Goal: Find specific page/section: Find specific page/section

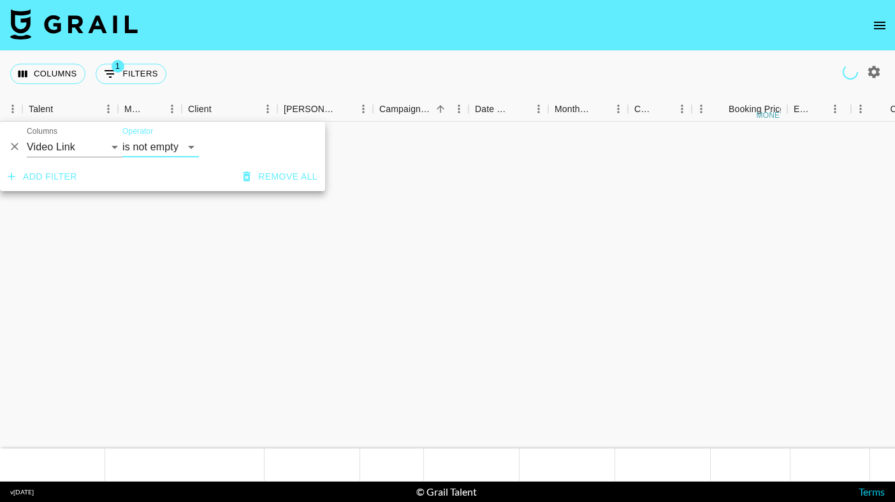
select select "videoLink"
select select "isNotEmpty"
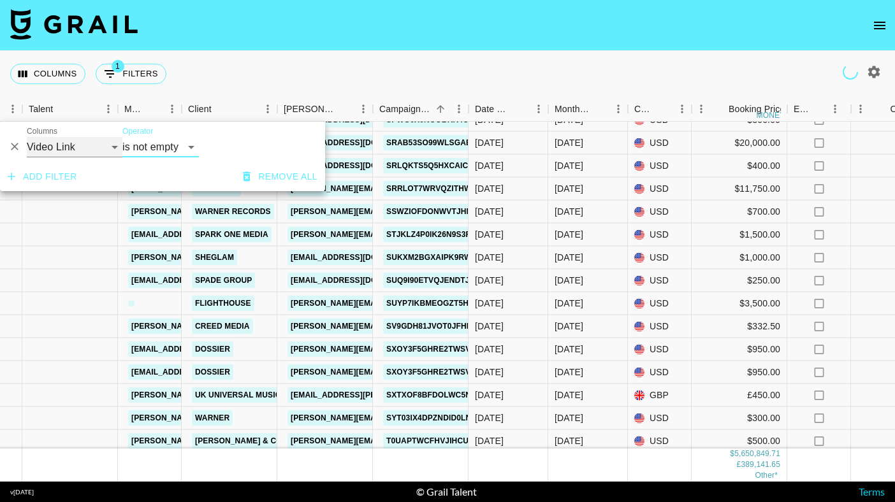
click at [114, 150] on select "Grail Platform ID Airtable ID Talent Manager Client [PERSON_NAME] Campaign (Typ…" at bounding box center [75, 147] width 96 height 20
select select "bookerId"
select select "is"
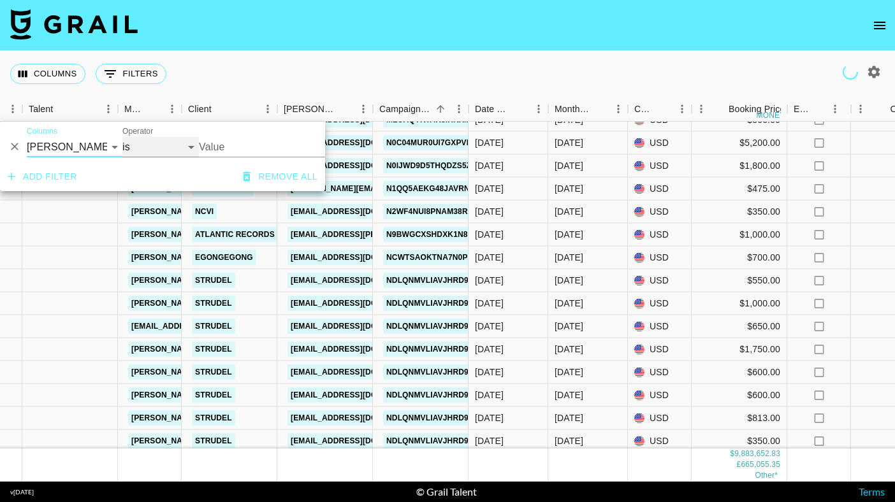
click at [185, 151] on select "is is not is any of is not any of" at bounding box center [160, 147] width 76 height 20
click at [238, 147] on input "Value" at bounding box center [285, 147] width 172 height 20
click at [278, 143] on input "Value" at bounding box center [285, 147] width 172 height 20
click at [224, 146] on input "Value" at bounding box center [285, 147] width 172 height 20
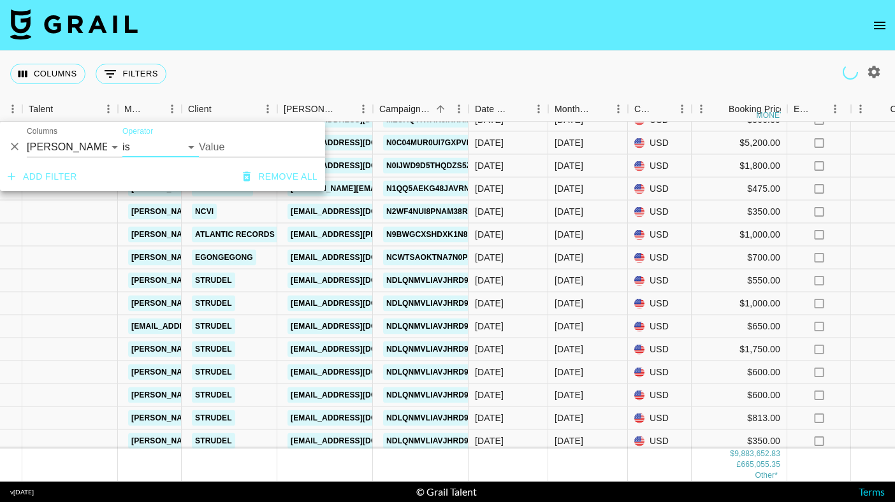
click at [224, 146] on input "Value" at bounding box center [285, 147] width 172 height 20
click at [222, 140] on input "Value" at bounding box center [285, 147] width 172 height 20
click at [221, 150] on input "Value" at bounding box center [285, 147] width 172 height 20
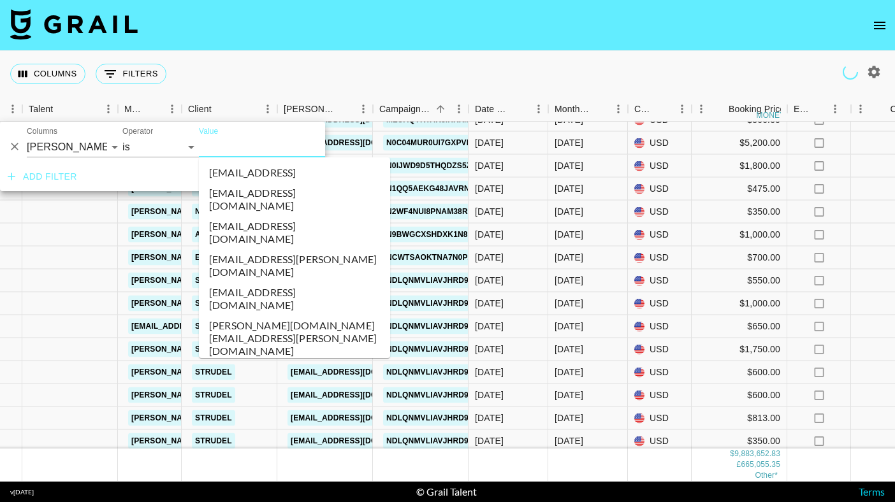
click at [222, 146] on input "Value" at bounding box center [285, 147] width 172 height 20
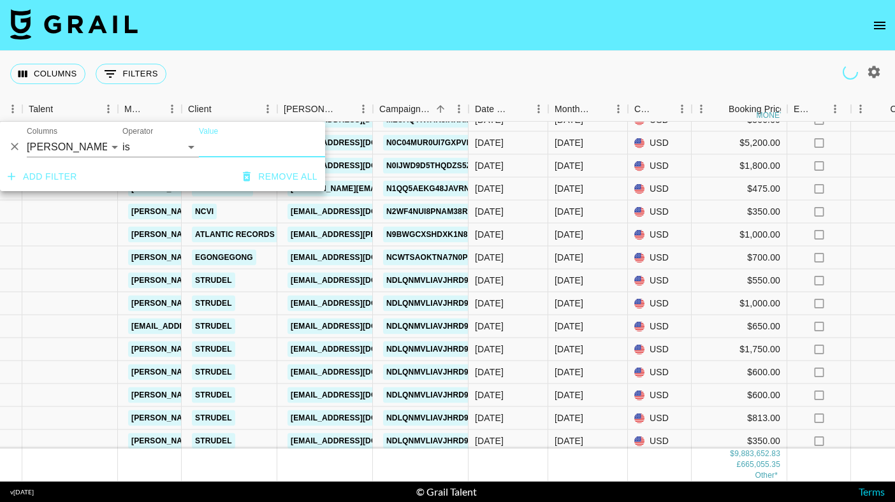
click at [215, 149] on input "Value" at bounding box center [285, 147] width 172 height 20
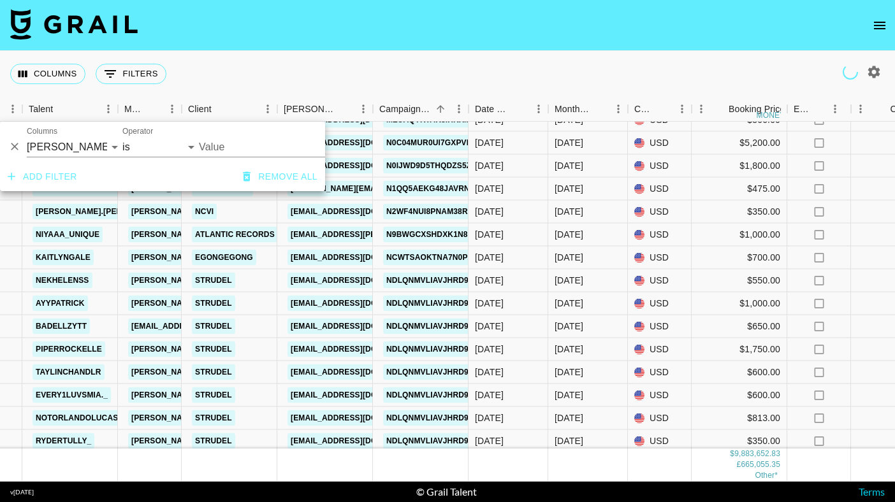
click at [217, 135] on div "Value" at bounding box center [294, 142] width 191 height 31
click at [215, 144] on input "Value" at bounding box center [239, 147] width 172 height 20
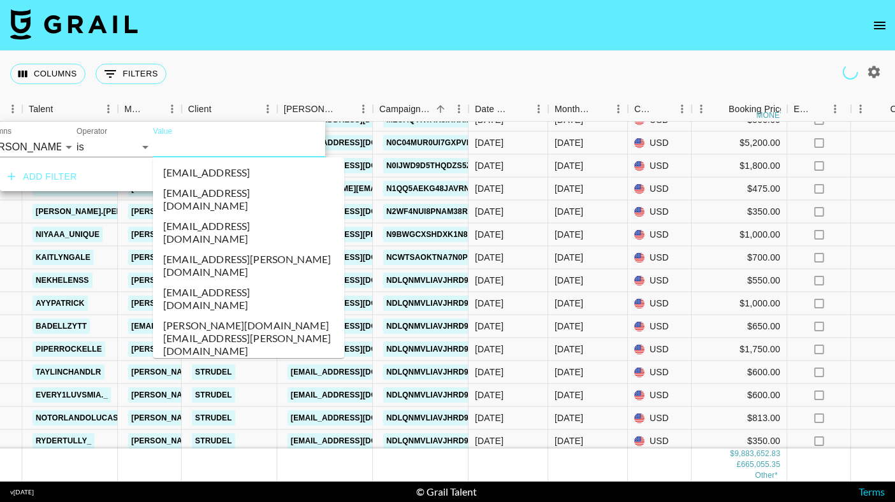
paste input "cloudtrons"
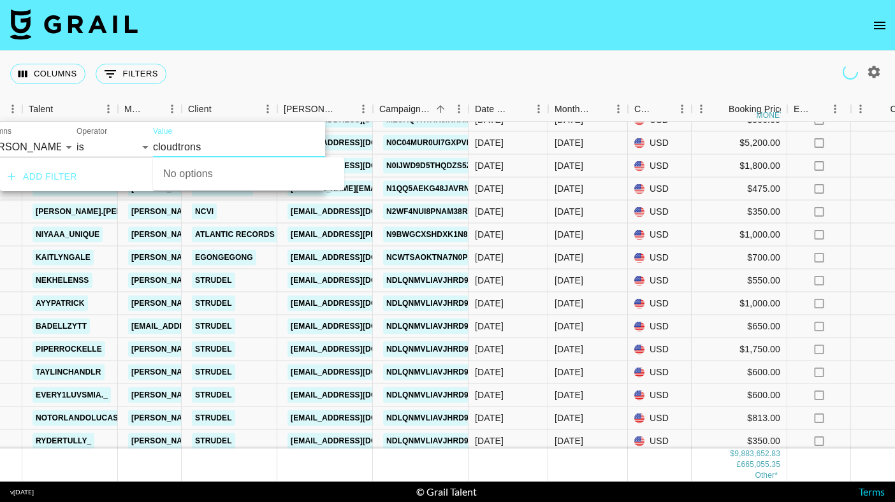
type input "cloudtrons"
click at [247, 75] on div "Columns 0 Filters + Booking" at bounding box center [447, 74] width 895 height 46
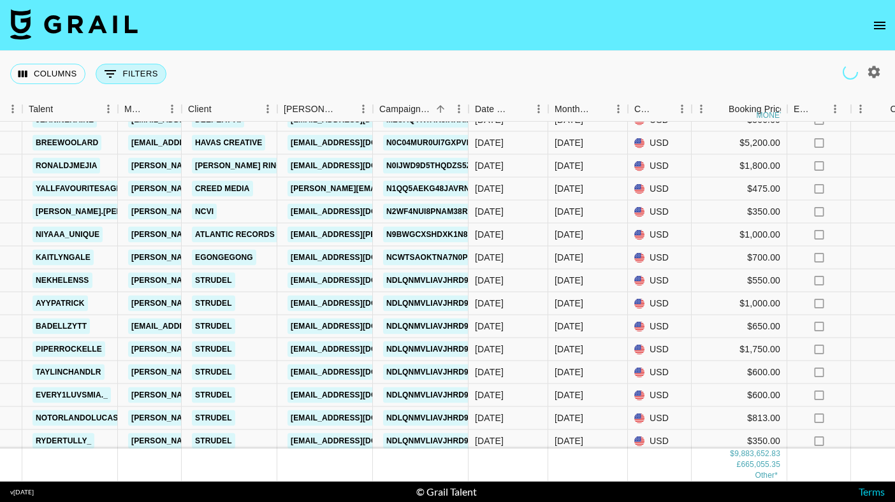
click at [139, 77] on button "0 Filters" at bounding box center [131, 74] width 71 height 20
select select "bookerId"
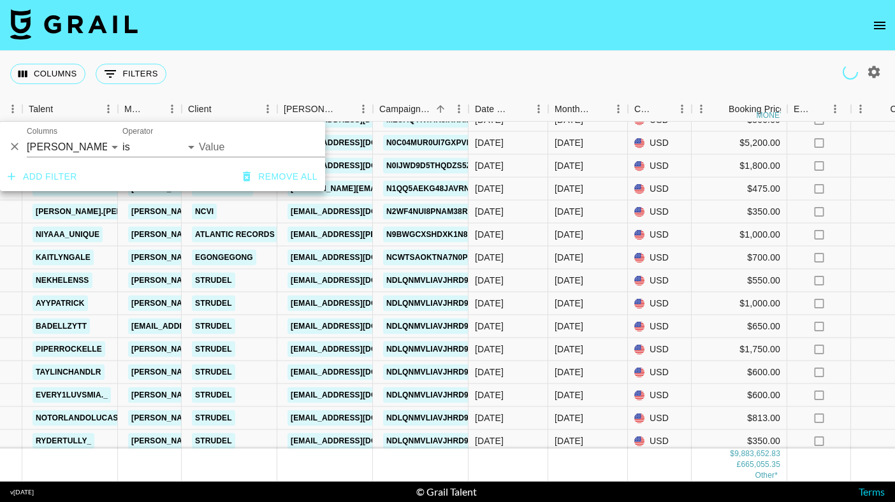
click at [221, 149] on input "Value" at bounding box center [285, 147] width 172 height 20
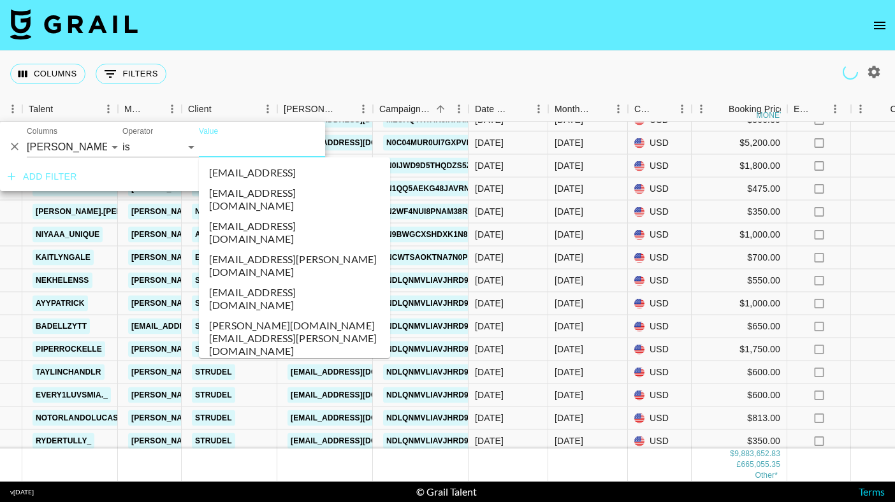
paste input "cloudtrons"
type input "cloudtrons"
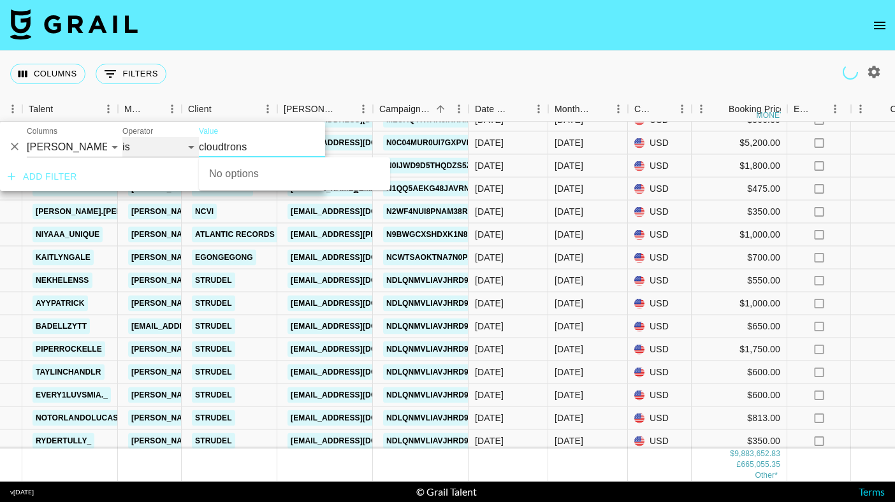
click at [192, 145] on select "is is not is any of is not any of" at bounding box center [160, 147] width 76 height 20
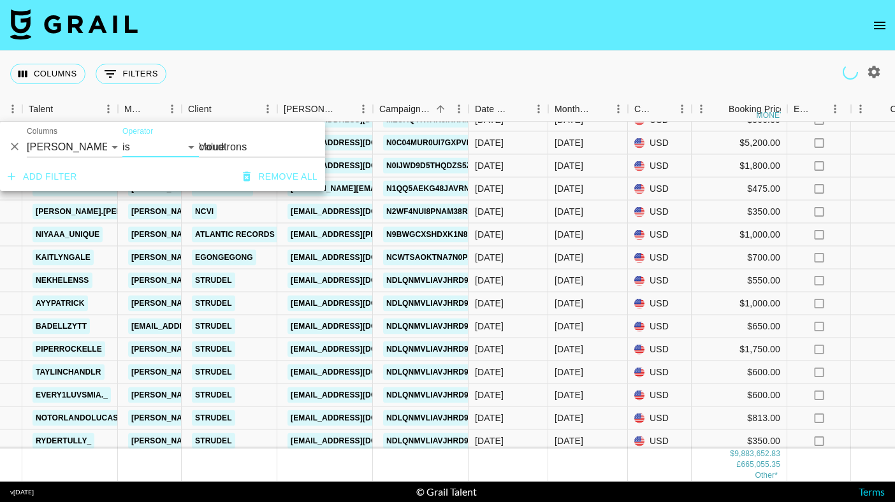
click at [231, 138] on input "cloudtrons" at bounding box center [285, 147] width 172 height 20
click at [213, 145] on input "cloudtrons" at bounding box center [285, 147] width 172 height 20
click at [213, 145] on input "Value" at bounding box center [285, 147] width 172 height 20
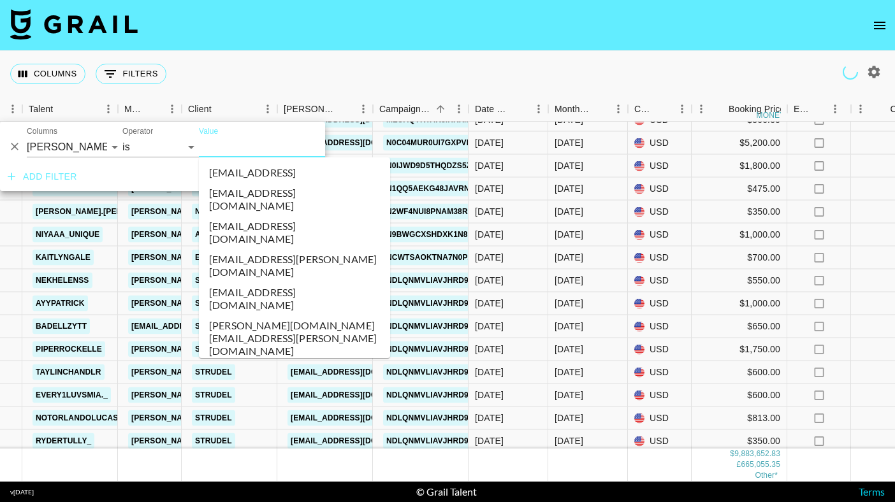
click at [213, 145] on input "Value" at bounding box center [285, 147] width 172 height 20
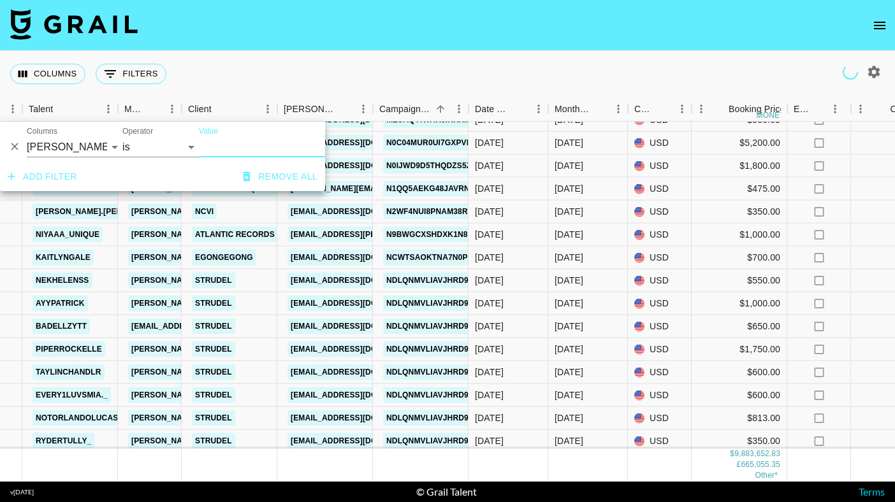
click at [213, 145] on input "Value" at bounding box center [285, 147] width 172 height 20
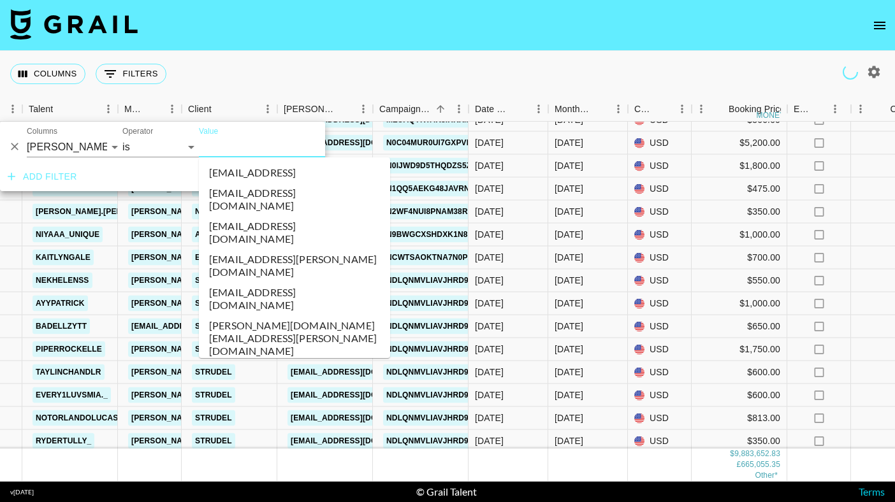
paste input "cloudtrons"
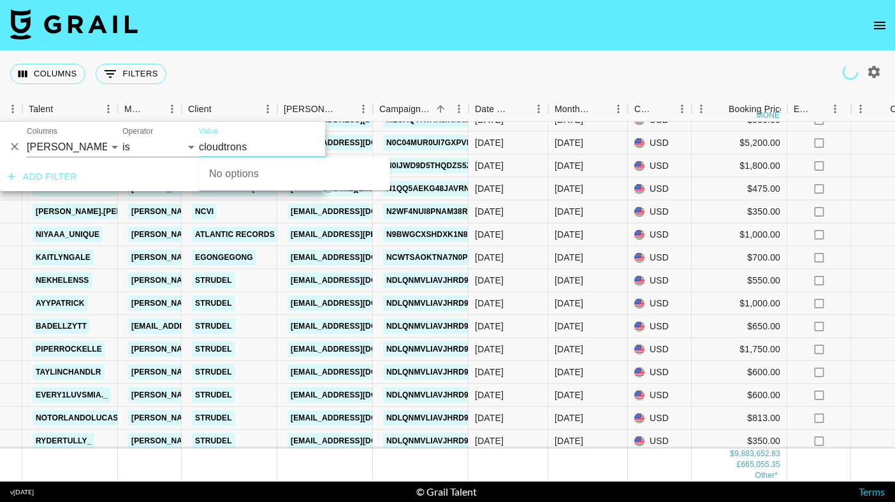
type input "cloudtrons"
click at [166, 168] on div "Add filter Remove all" at bounding box center [162, 177] width 325 height 29
click at [240, 140] on input "Value" at bounding box center [285, 147] width 172 height 20
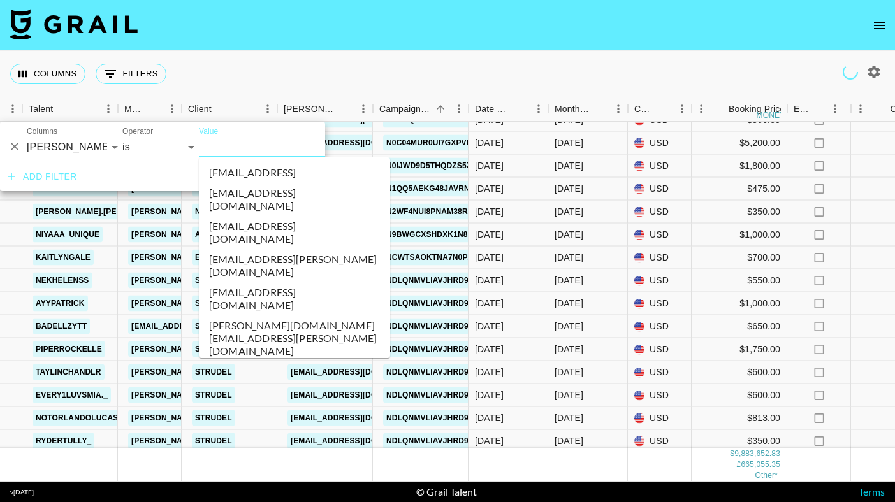
paste input "cloudtrons"
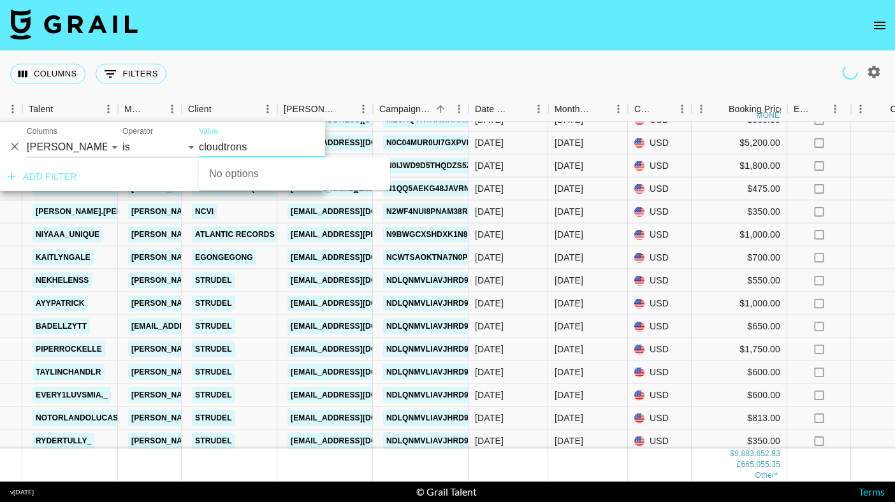
type input "cloudtrons"
click at [376, 54] on div "Columns 0 Filters + Booking" at bounding box center [447, 74] width 895 height 46
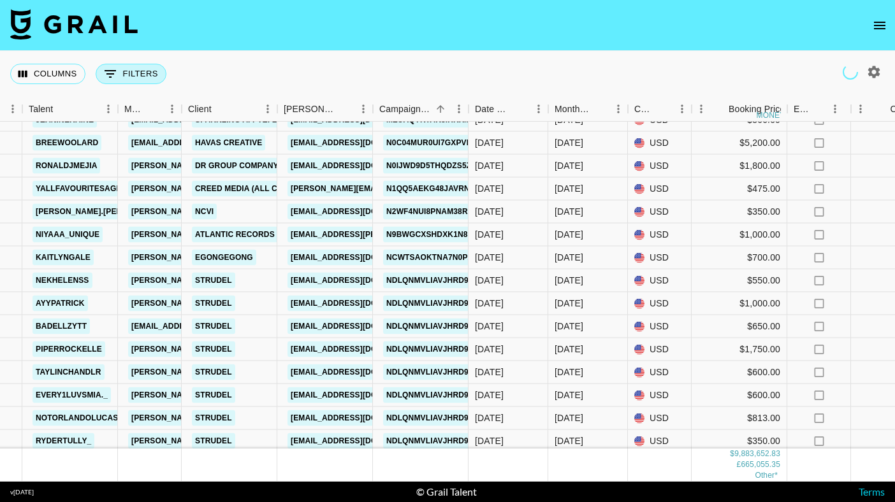
click at [126, 73] on button "0 Filters" at bounding box center [131, 74] width 71 height 20
select select "bookerId"
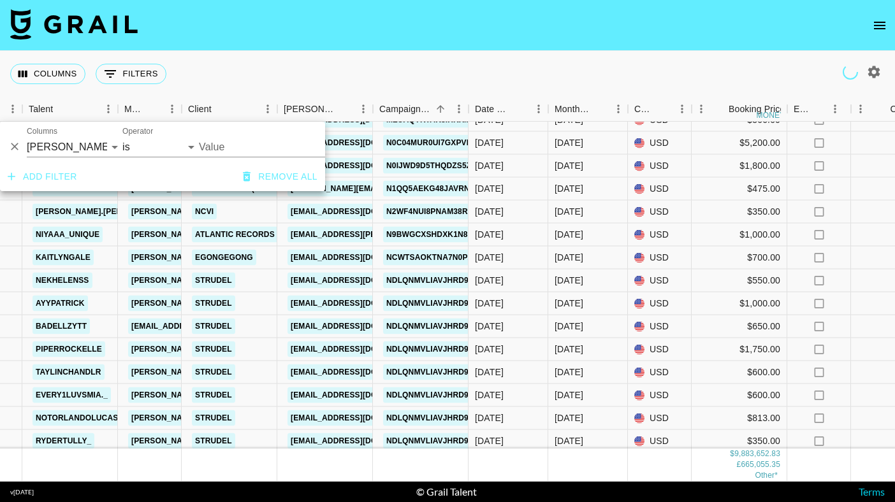
click at [213, 149] on input "Value" at bounding box center [285, 147] width 172 height 20
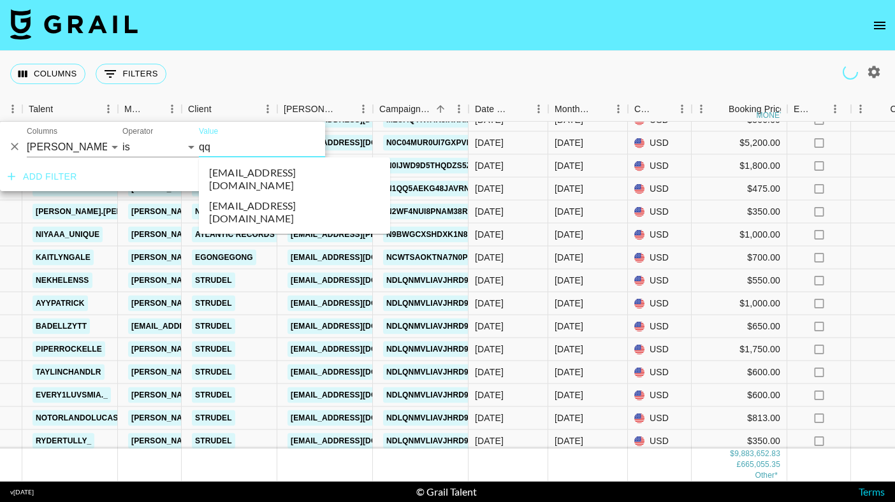
click at [227, 170] on li "[EMAIL_ADDRESS][DOMAIN_NAME]" at bounding box center [294, 179] width 191 height 33
type input "[EMAIL_ADDRESS][DOMAIN_NAME]"
click at [227, 170] on div "Add filter Remove all" at bounding box center [162, 177] width 325 height 29
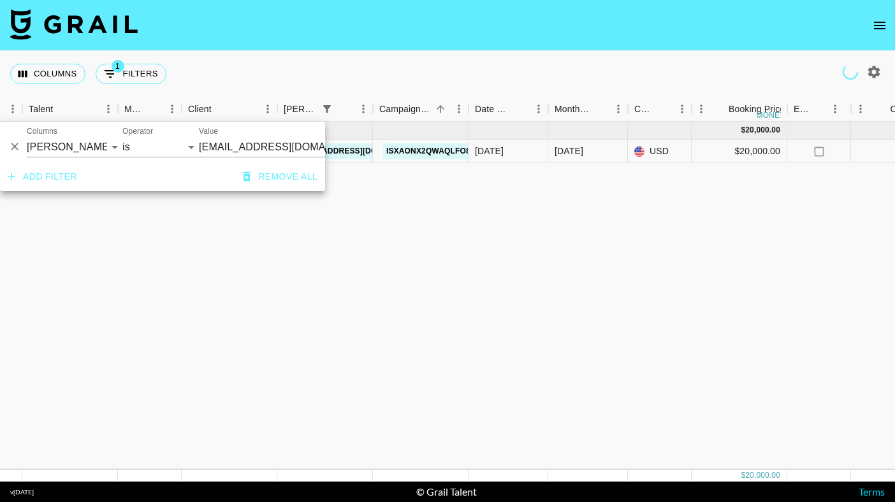
scroll to position [0, 242]
click at [219, 150] on input "[EMAIL_ADDRESS][DOMAIN_NAME]" at bounding box center [277, 147] width 156 height 20
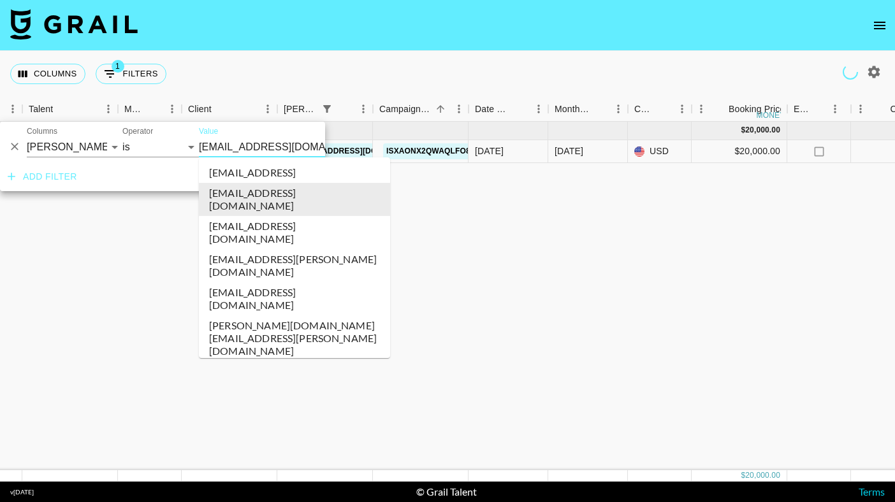
click at [219, 150] on input "[EMAIL_ADDRESS][DOMAIN_NAME]" at bounding box center [277, 147] width 156 height 20
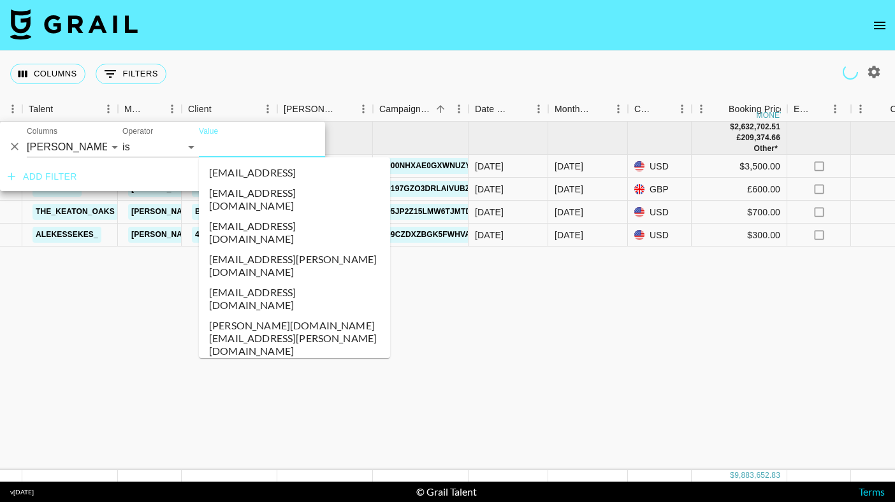
click at [278, 51] on div "Columns 1 Filters + Booking" at bounding box center [447, 74] width 895 height 46
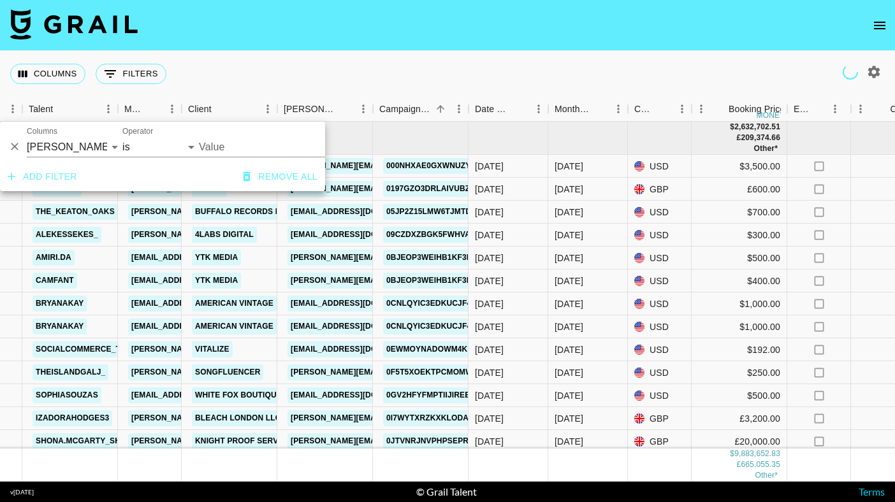
click at [278, 51] on div "Columns 0 Filters + Booking" at bounding box center [447, 74] width 895 height 46
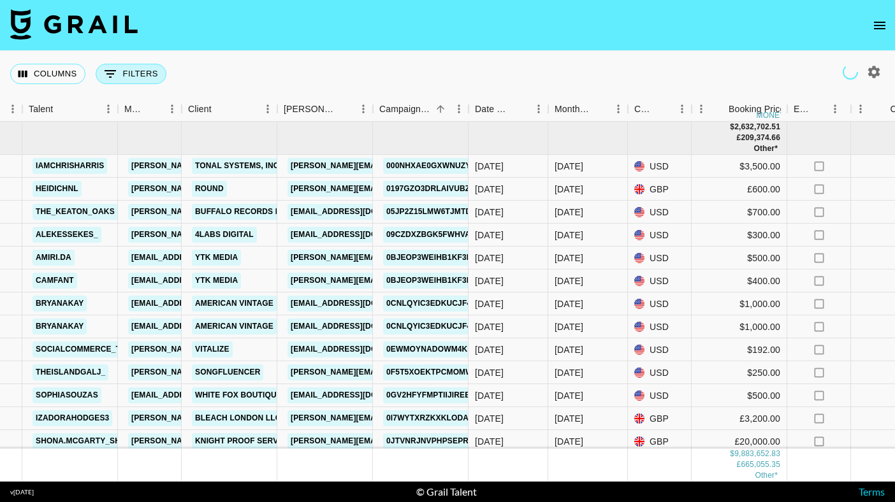
click at [136, 80] on button "0 Filters" at bounding box center [131, 74] width 71 height 20
select select "bookerId"
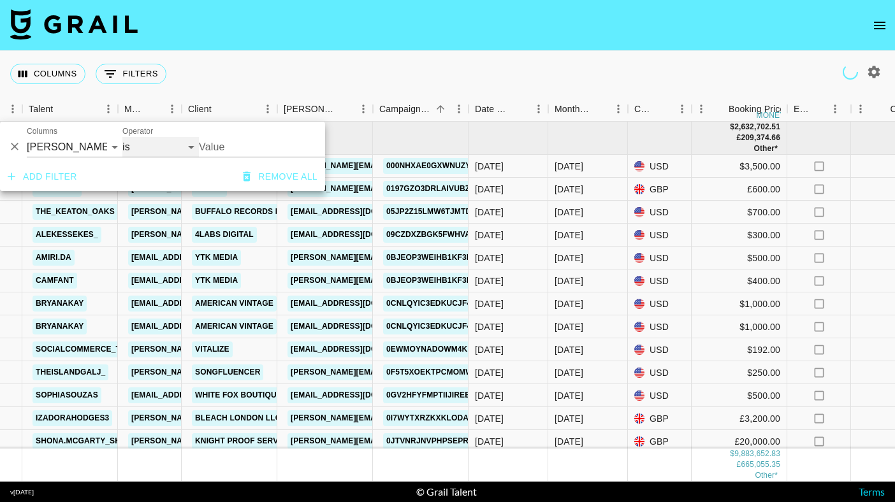
click at [195, 147] on select "is is not is any of is not any of" at bounding box center [160, 147] width 76 height 20
click at [232, 143] on input "Value" at bounding box center [285, 147] width 172 height 20
click at [216, 152] on input "Value" at bounding box center [285, 147] width 172 height 20
click at [229, 137] on input "Value" at bounding box center [285, 147] width 172 height 20
click at [223, 148] on input "Value" at bounding box center [285, 147] width 172 height 20
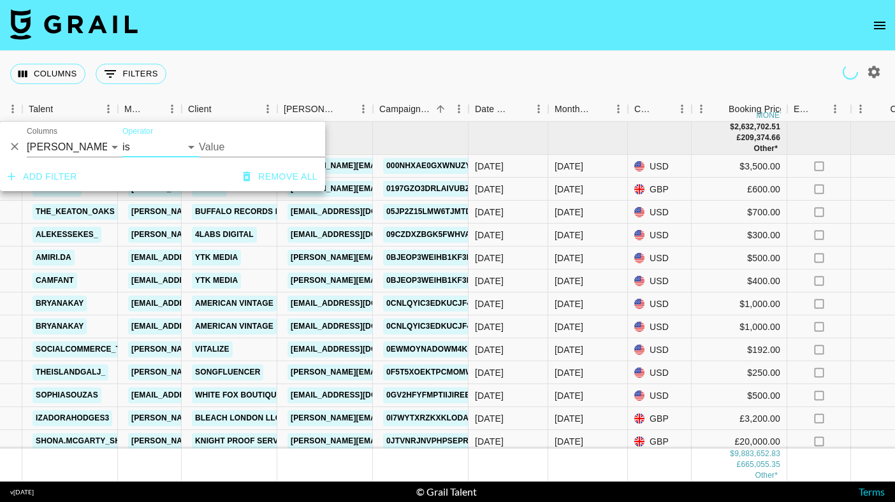
click at [270, 74] on div "Columns 0 Filters + Booking" at bounding box center [447, 74] width 895 height 46
